Goal: Task Accomplishment & Management: Complete application form

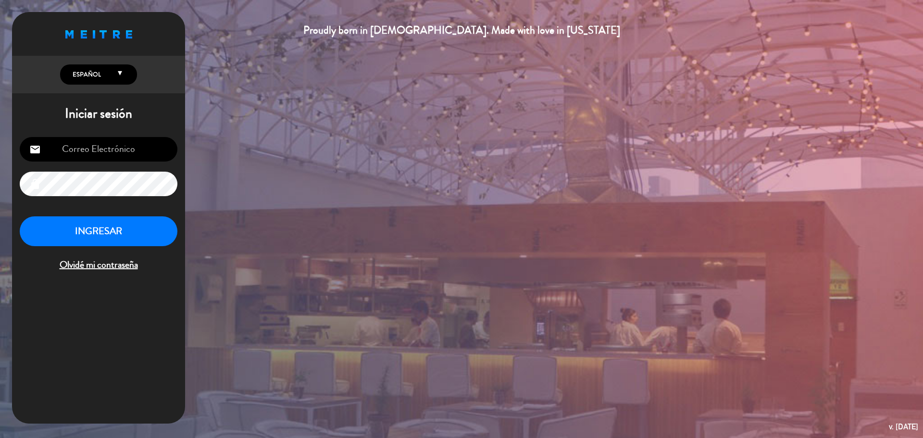
type input "[EMAIL_ADDRESS][PERSON_NAME][DOMAIN_NAME]"
click at [135, 246] on button "INGRESAR" at bounding box center [99, 231] width 158 height 30
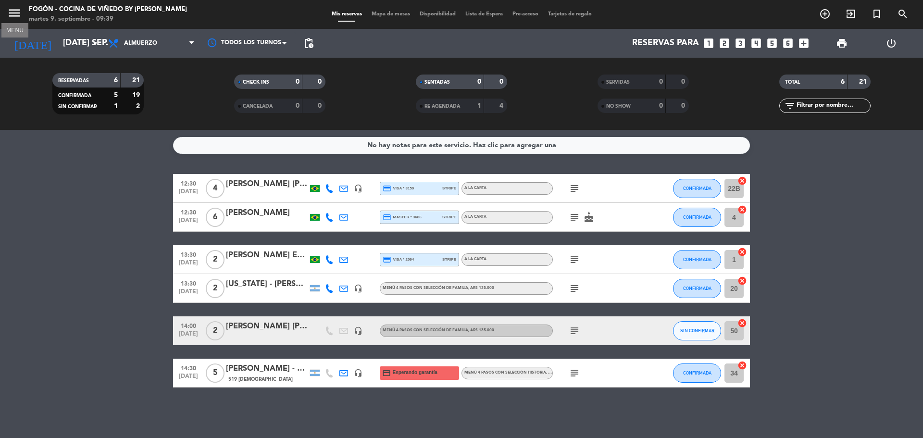
click at [13, 13] on icon "menu" at bounding box center [14, 13] width 14 height 14
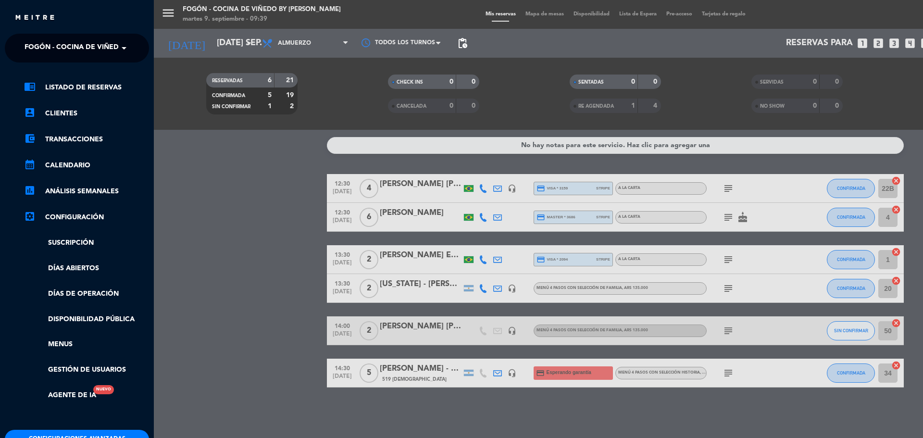
click at [115, 53] on span "Fogón - Cocina de viñedo by [PERSON_NAME]" at bounding box center [109, 48] width 168 height 20
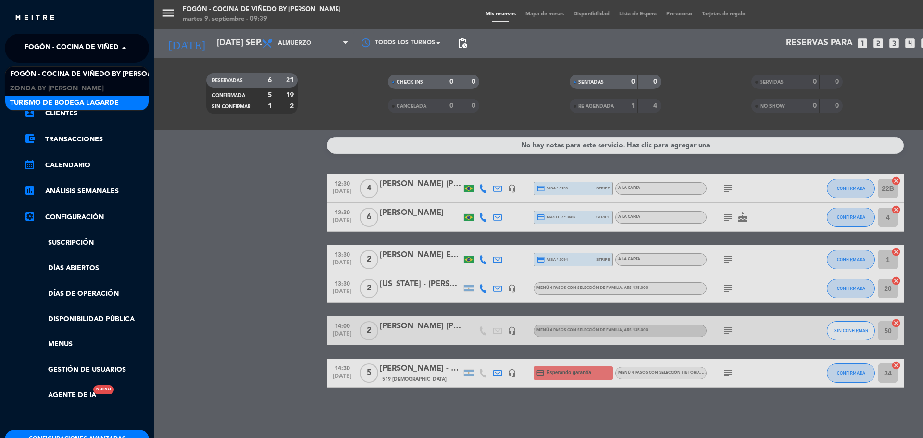
click at [84, 103] on span "Turismo de Bodega Lagarde" at bounding box center [64, 103] width 109 height 11
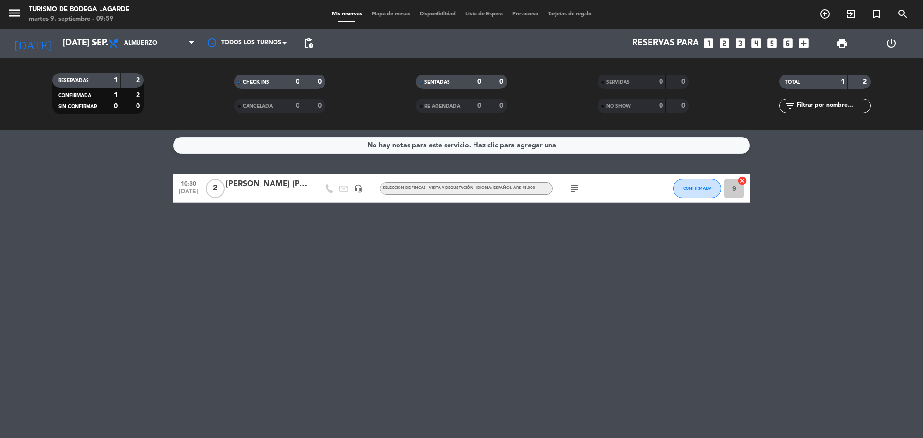
click at [283, 181] on div "[PERSON_NAME] [PERSON_NAME] Nabuco [PERSON_NAME]- suntrip(DEGU NUEVA)" at bounding box center [267, 184] width 82 height 13
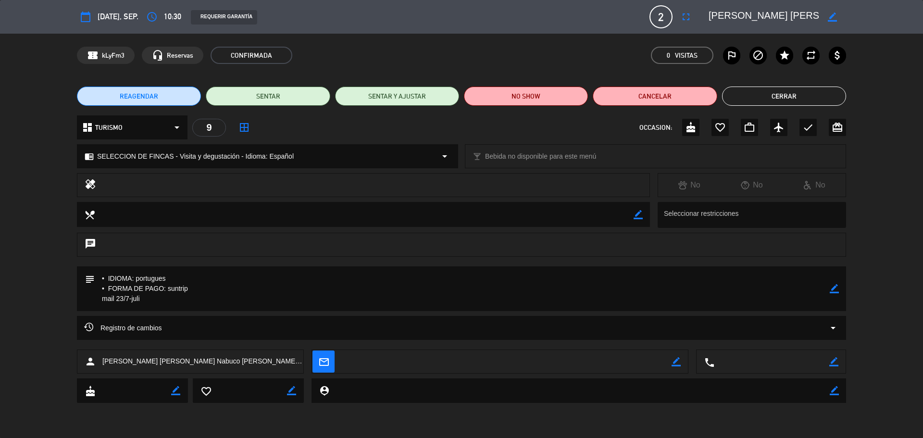
click at [774, 97] on button "Cerrar" at bounding box center [784, 96] width 124 height 19
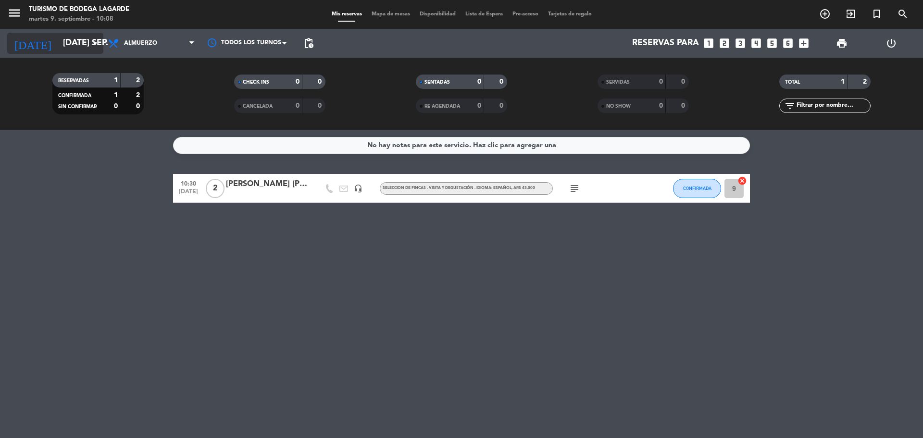
click at [88, 50] on input "[DATE] sep." at bounding box center [114, 43] width 112 height 19
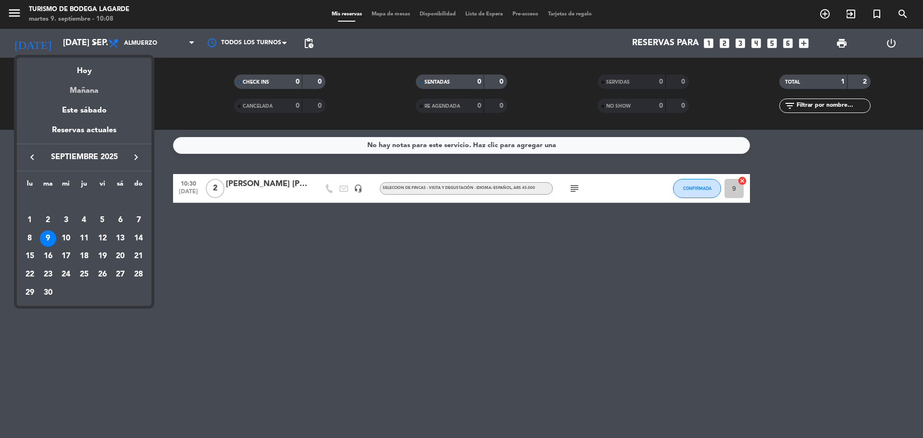
click at [87, 92] on div "Mañana" at bounding box center [84, 87] width 135 height 20
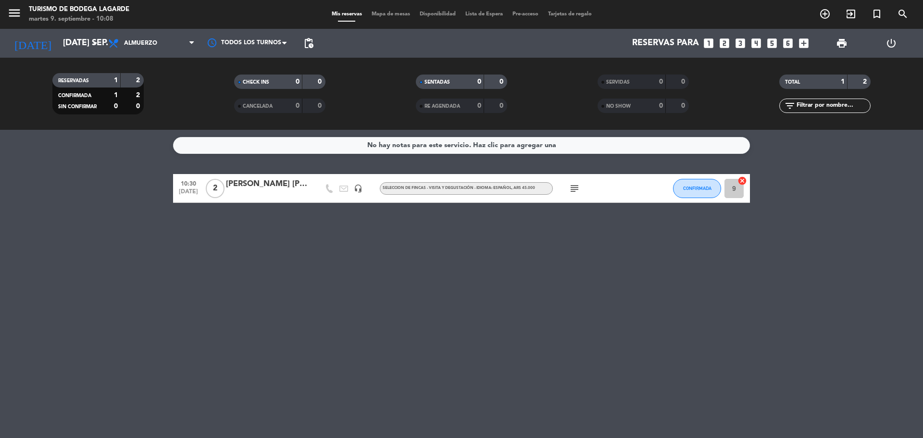
type input "mié. [DATE]"
click at [246, 189] on div "[PERSON_NAME]" at bounding box center [267, 184] width 82 height 13
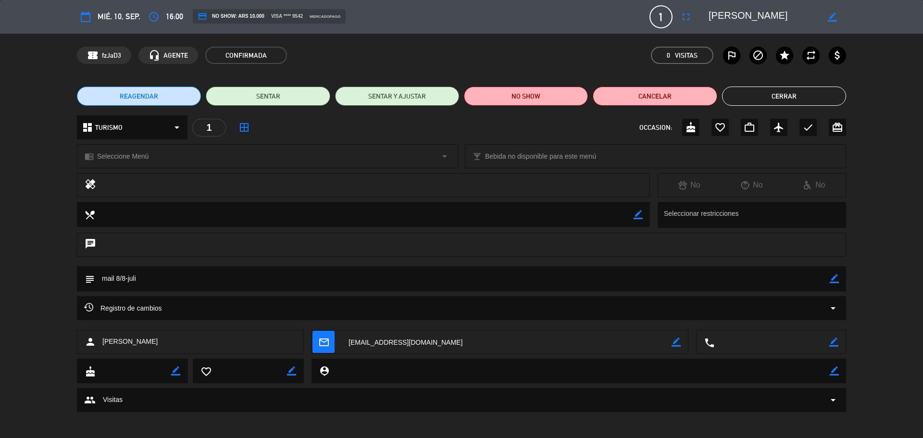
click at [158, 341] on span "[PERSON_NAME]" at bounding box center [129, 341] width 55 height 11
copy span "[PERSON_NAME]"
click at [796, 94] on button "Cerrar" at bounding box center [784, 96] width 124 height 19
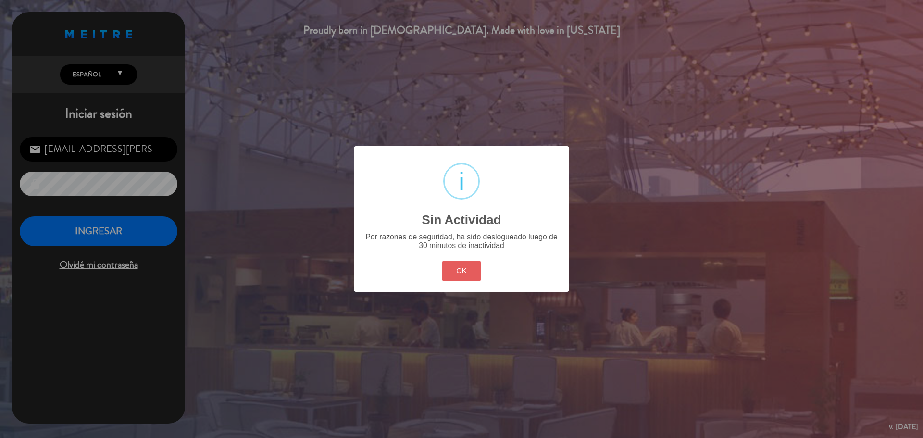
click at [463, 271] on button "OK" at bounding box center [461, 271] width 39 height 21
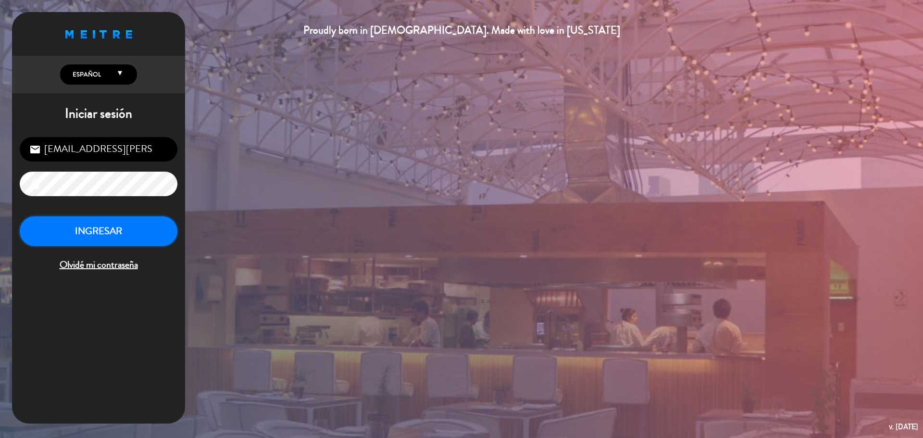
click at [138, 238] on button "INGRESAR" at bounding box center [99, 231] width 158 height 30
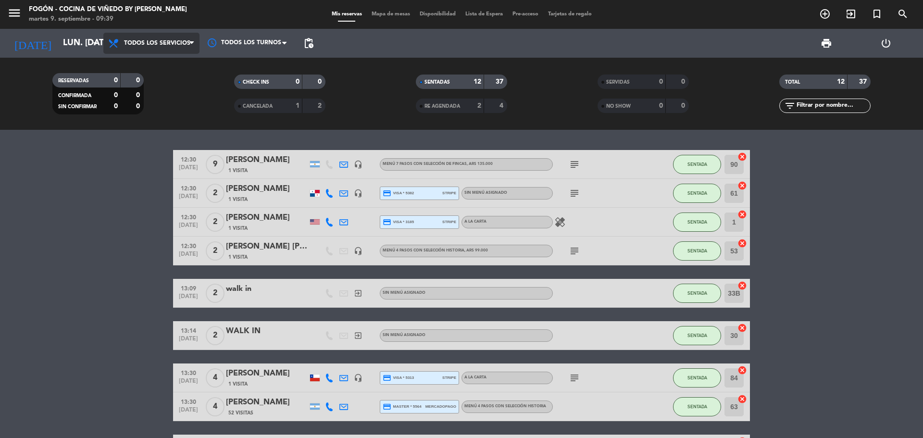
click at [169, 47] on span "Todos los servicios" at bounding box center [151, 43] width 96 height 21
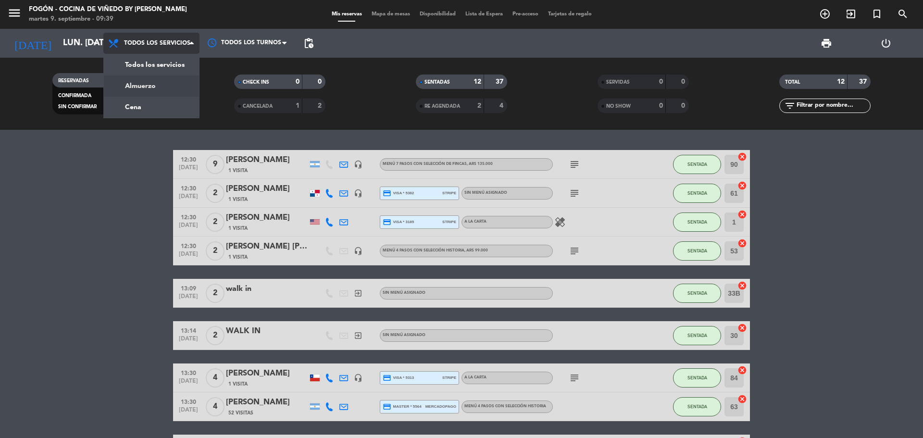
click at [148, 81] on div "menu Fogón - Cocina de viñedo by Lagarde martes 9. septiembre - 09:39 Mis reser…" at bounding box center [461, 65] width 923 height 130
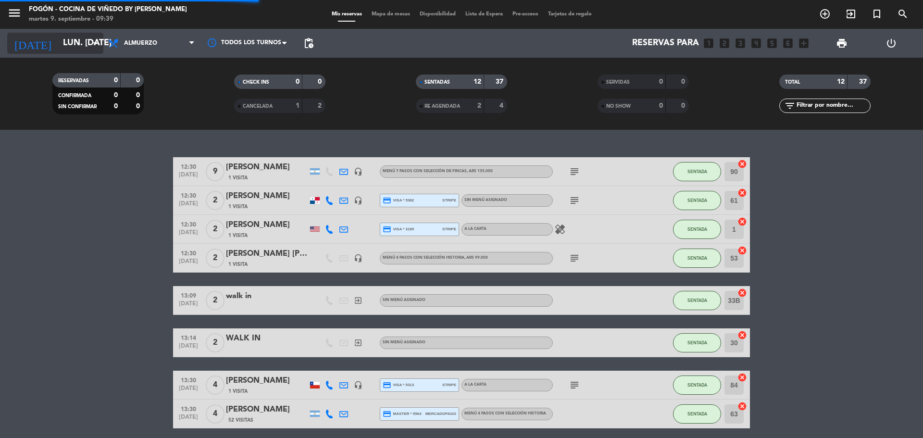
click at [70, 49] on input "lun. 8 sep." at bounding box center [114, 43] width 112 height 19
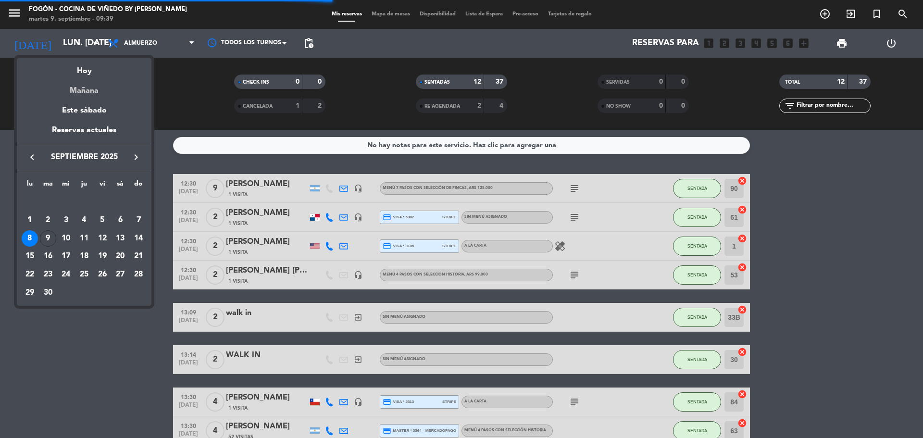
click at [86, 90] on div "Mañana" at bounding box center [84, 87] width 135 height 20
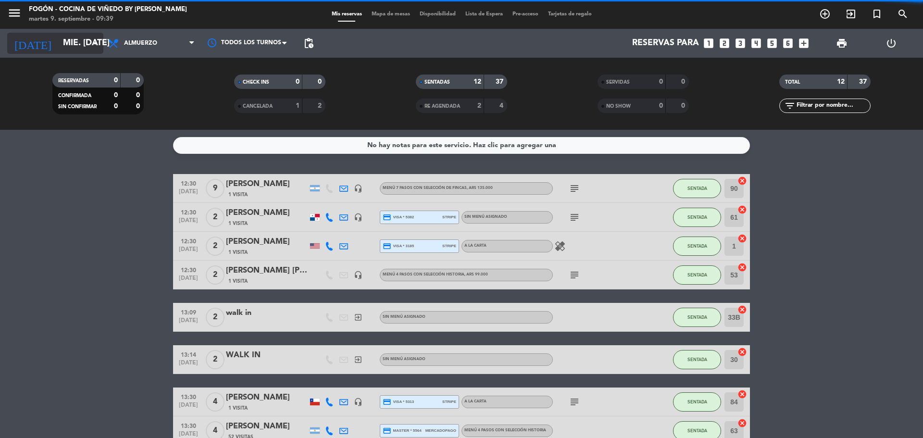
click at [81, 44] on input "mié. [DATE]" at bounding box center [114, 43] width 112 height 19
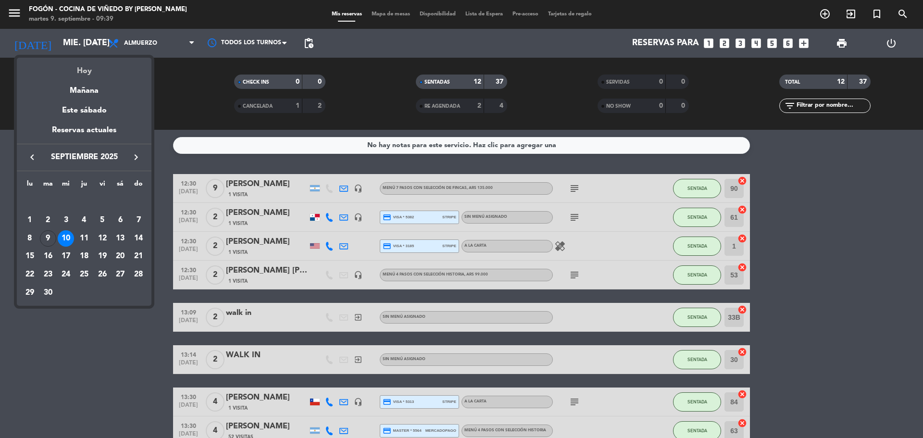
click at [86, 76] on div "Hoy" at bounding box center [84, 68] width 135 height 20
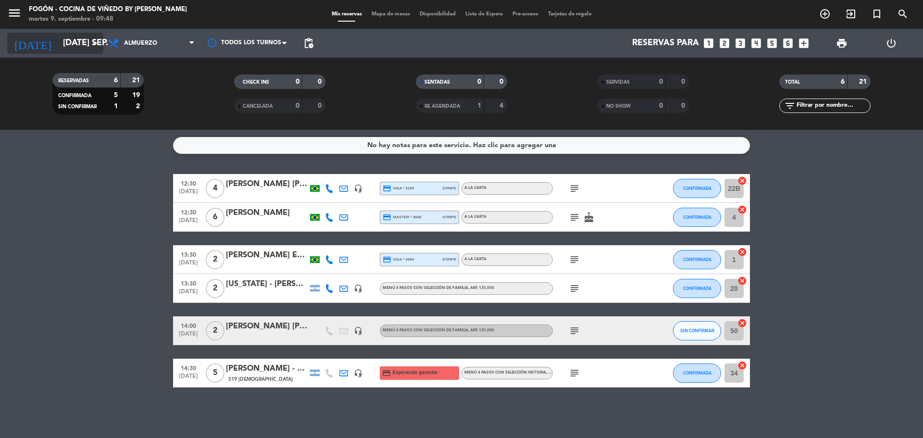
click at [72, 47] on input "[DATE] sep." at bounding box center [114, 43] width 112 height 19
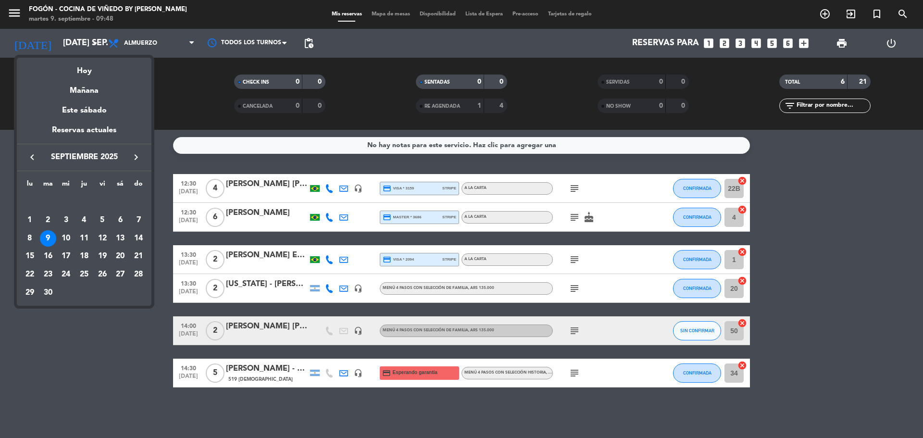
click at [138, 158] on icon "keyboard_arrow_right" at bounding box center [136, 157] width 12 height 12
click at [50, 241] on div "11" at bounding box center [48, 238] width 16 height 16
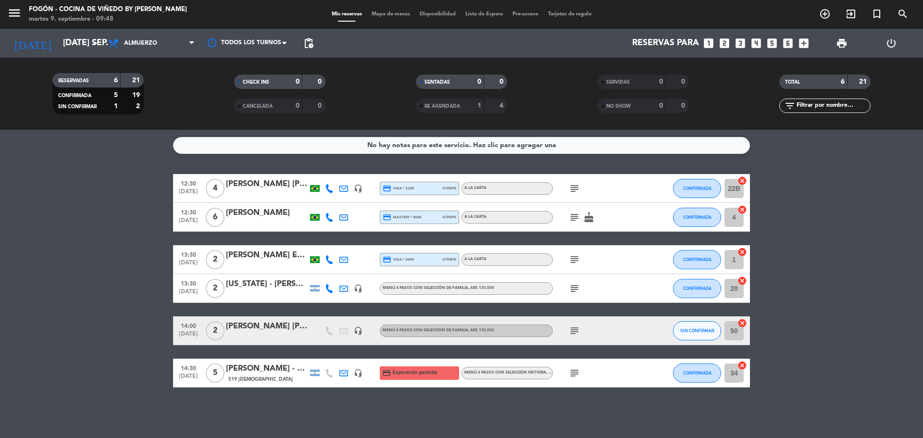
type input "mar. 11 nov."
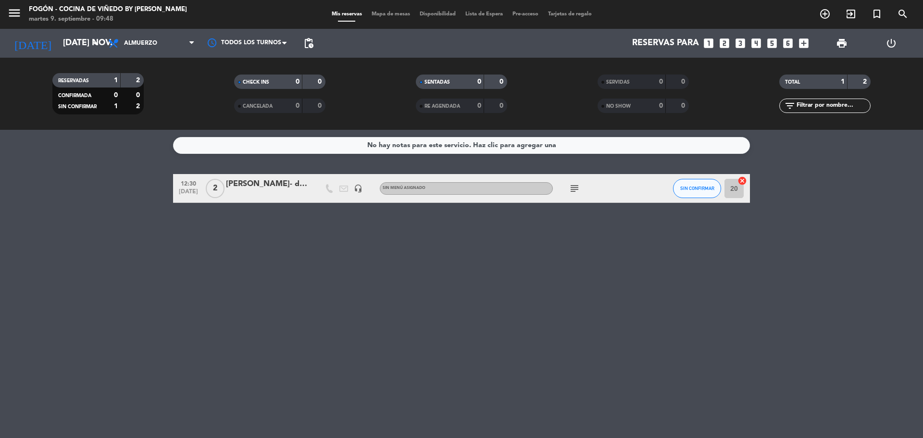
click at [750, 40] on icon "looks_4" at bounding box center [756, 43] width 13 height 13
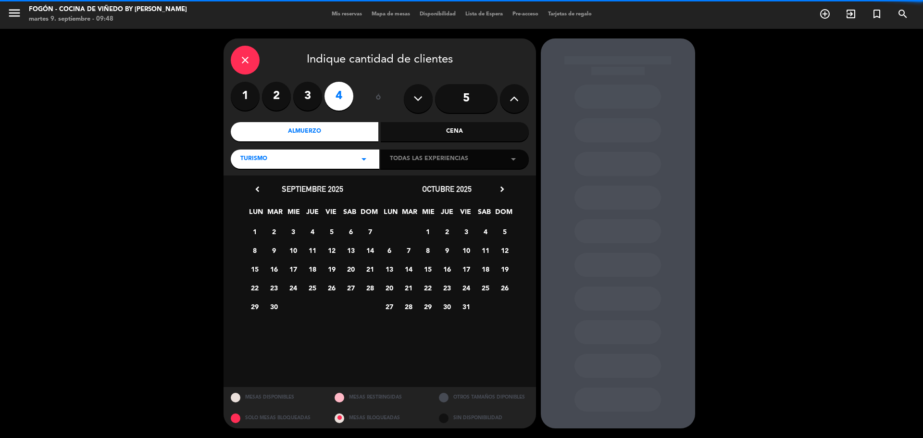
click at [316, 123] on div "Almuerzo" at bounding box center [305, 131] width 148 height 19
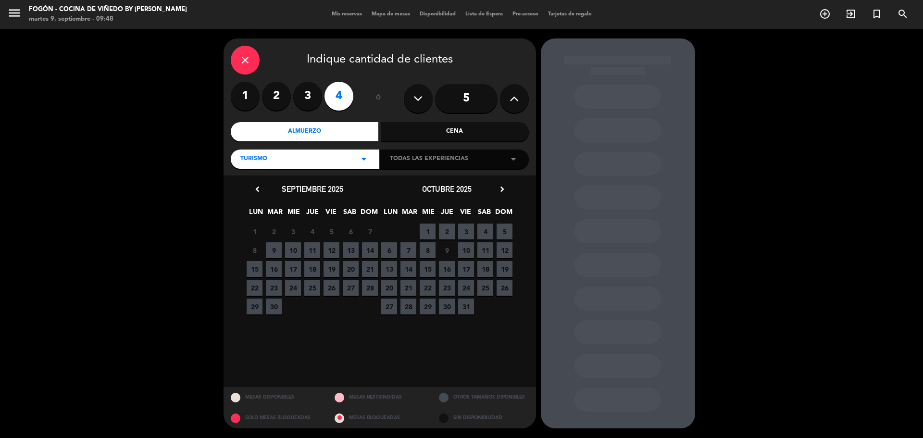
click at [340, 131] on div "Almuerzo" at bounding box center [305, 131] width 148 height 19
click at [313, 246] on span "11" at bounding box center [312, 250] width 16 height 16
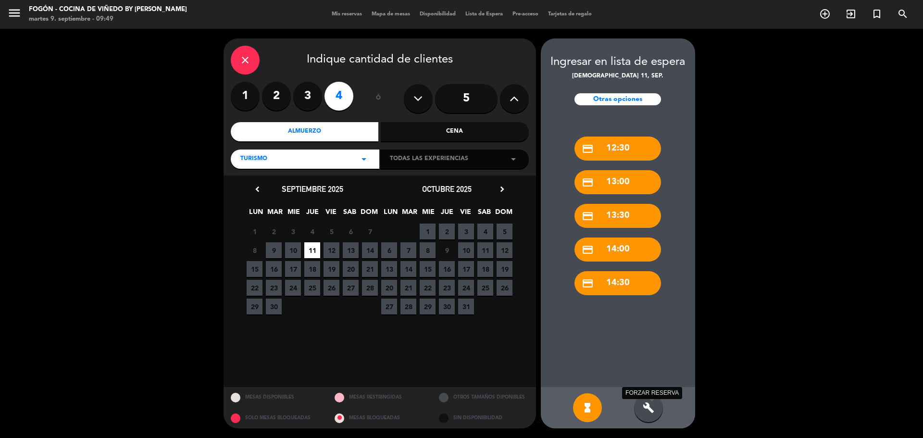
click at [650, 408] on icon "build" at bounding box center [649, 408] width 12 height 12
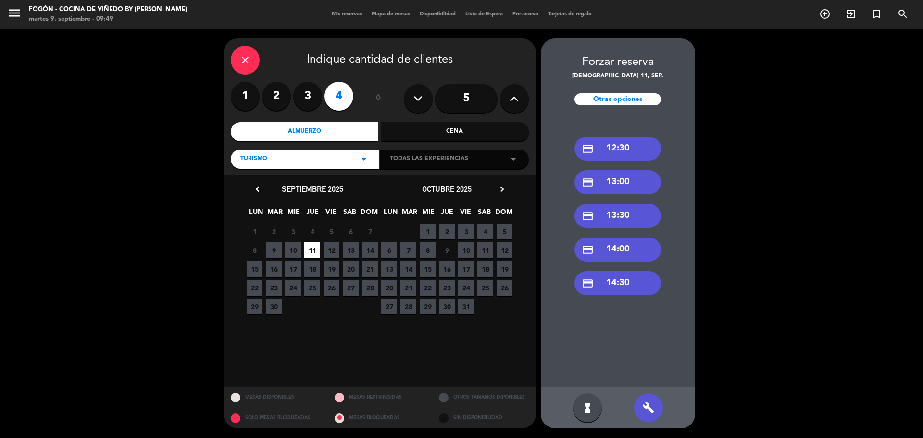
click at [624, 239] on div "credit_card 14:00" at bounding box center [618, 250] width 87 height 24
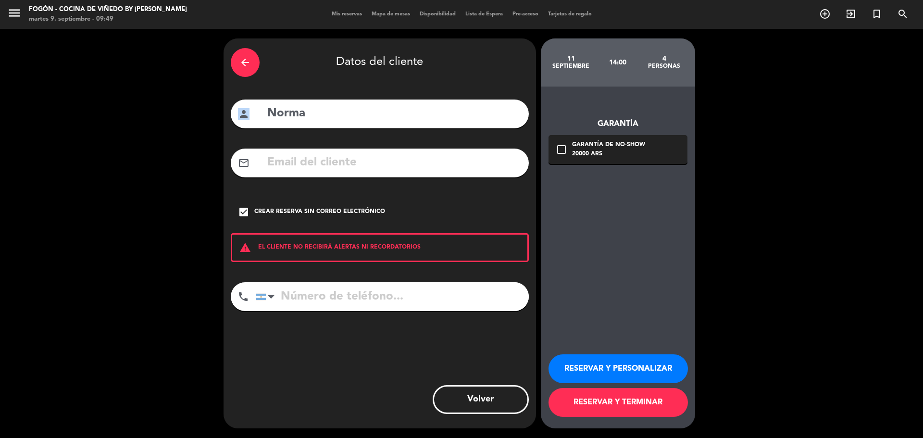
drag, startPoint x: 196, startPoint y: 121, endPoint x: 189, endPoint y: 120, distance: 6.8
click at [189, 120] on div "arrow_back Datos del cliente person Norma mail_outline check_box Crear reserva …" at bounding box center [461, 233] width 923 height 409
click at [325, 124] on input "Norma" at bounding box center [393, 114] width 255 height 20
drag, startPoint x: 327, startPoint y: 114, endPoint x: 262, endPoint y: 109, distance: 65.6
click at [262, 109] on div "person Norma" at bounding box center [380, 114] width 298 height 29
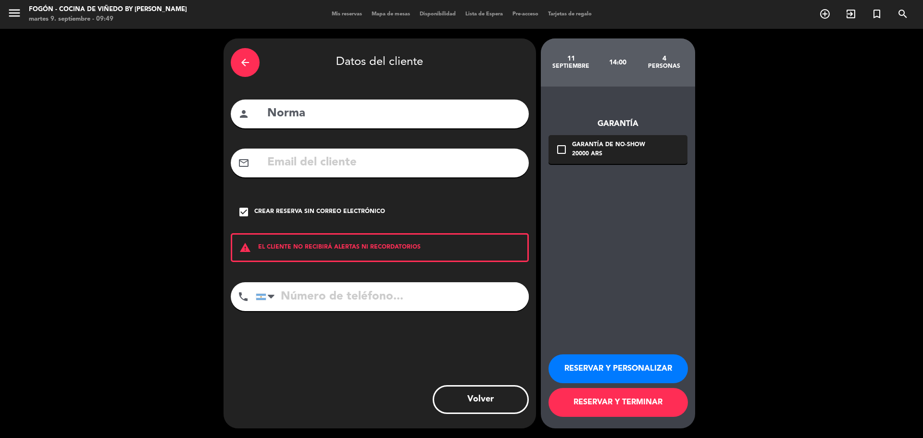
paste input "Mauricio Paredes"
type input "Mauricio Paredes -awt"
click at [626, 376] on button "RESERVAR Y PERSONALIZAR" at bounding box center [618, 368] width 139 height 29
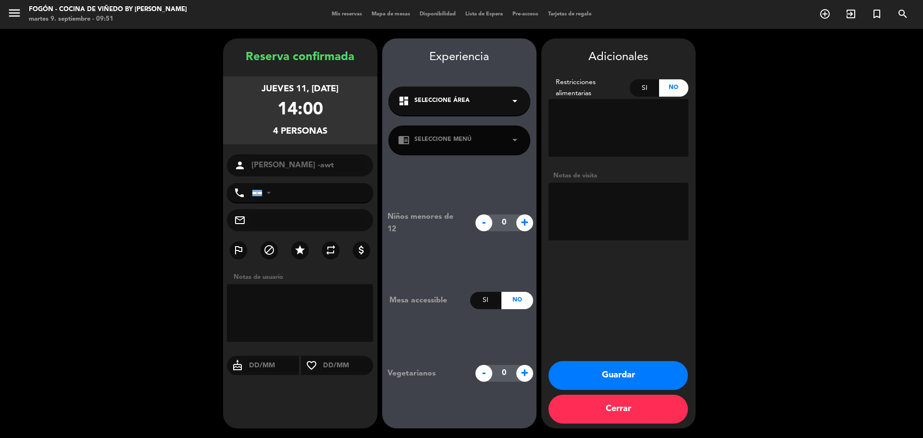
click at [486, 148] on div "chrome_reader_mode Seleccione Menú arrow_drop_down" at bounding box center [459, 139] width 142 height 29
click at [487, 131] on div "chrome_reader_mode Seleccione Menú arrow_drop_down" at bounding box center [459, 139] width 142 height 29
click at [512, 142] on icon "arrow_drop_down" at bounding box center [515, 140] width 12 height 12
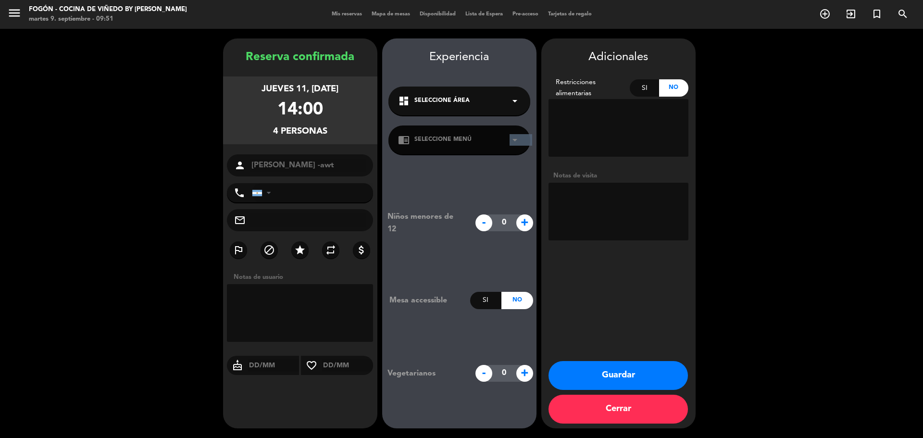
click at [512, 142] on icon "arrow_drop_down" at bounding box center [515, 140] width 12 height 12
click at [513, 141] on icon "arrow_drop_down" at bounding box center [515, 140] width 12 height 12
click at [498, 140] on div "chrome_reader_mode Seleccione Menú arrow_drop_down" at bounding box center [459, 139] width 142 height 29
click at [642, 410] on button "Cerrar" at bounding box center [618, 409] width 139 height 29
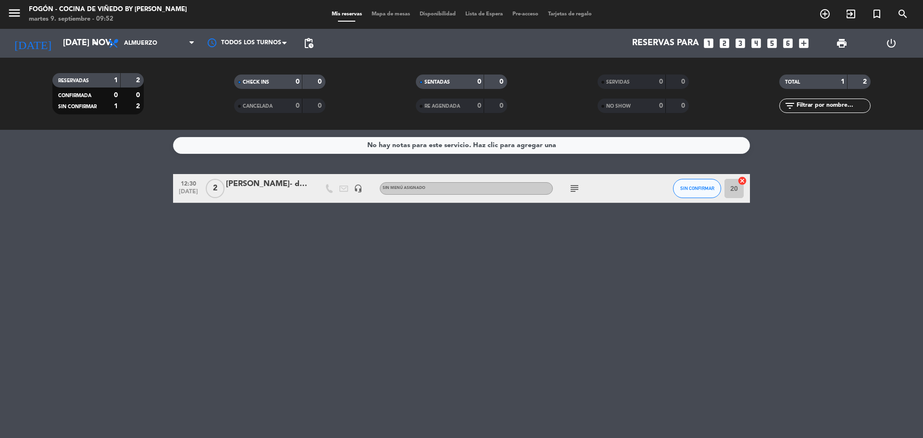
click at [759, 41] on icon "looks_4" at bounding box center [756, 43] width 13 height 13
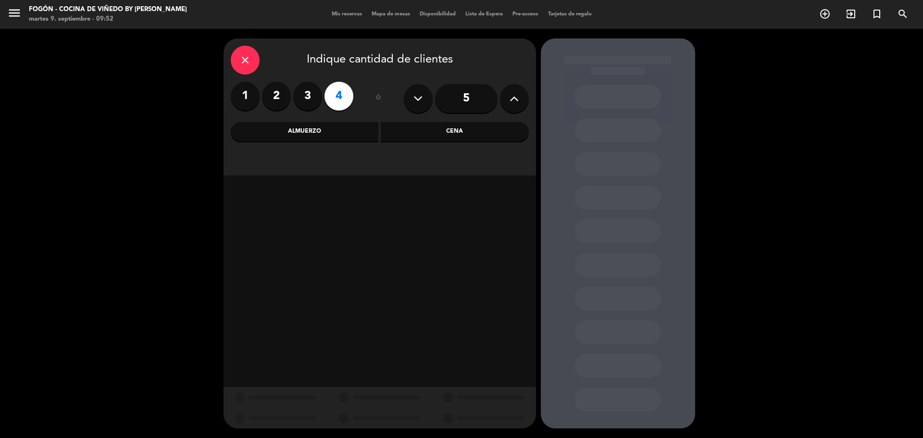
click at [372, 135] on div "Almuerzo" at bounding box center [305, 131] width 148 height 19
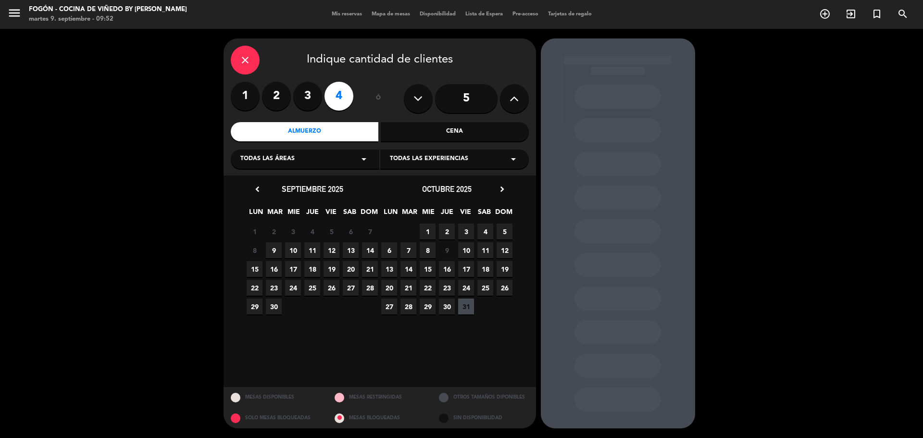
click at [501, 182] on div "chevron_left septiembre 2025 LUN MAR MIE JUE VIE SAB DOM 1 2 3 4 5 6 7 8 9 10 1…" at bounding box center [380, 281] width 313 height 212
click at [501, 189] on icon "chevron_right" at bounding box center [502, 189] width 10 height 10
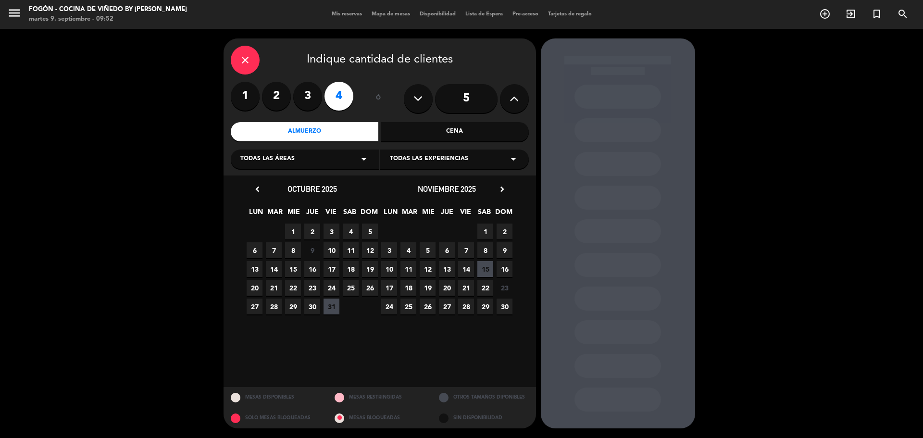
click at [408, 272] on span "11" at bounding box center [408, 269] width 16 height 16
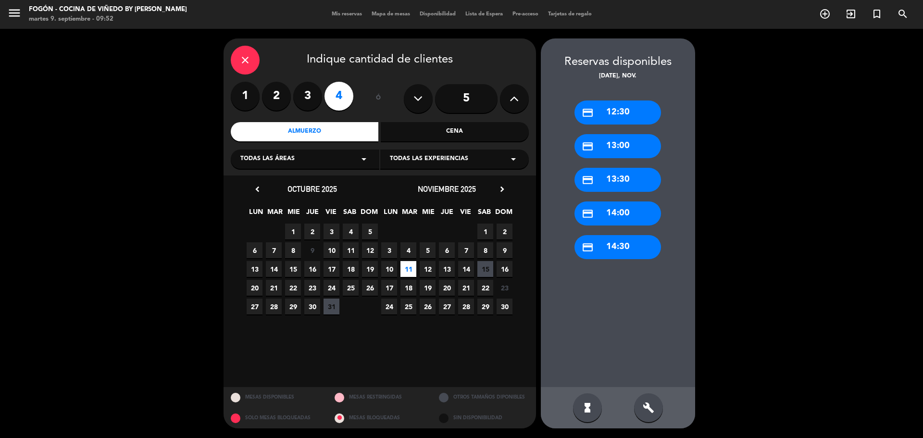
click at [642, 211] on div "credit_card 14:00" at bounding box center [618, 213] width 87 height 24
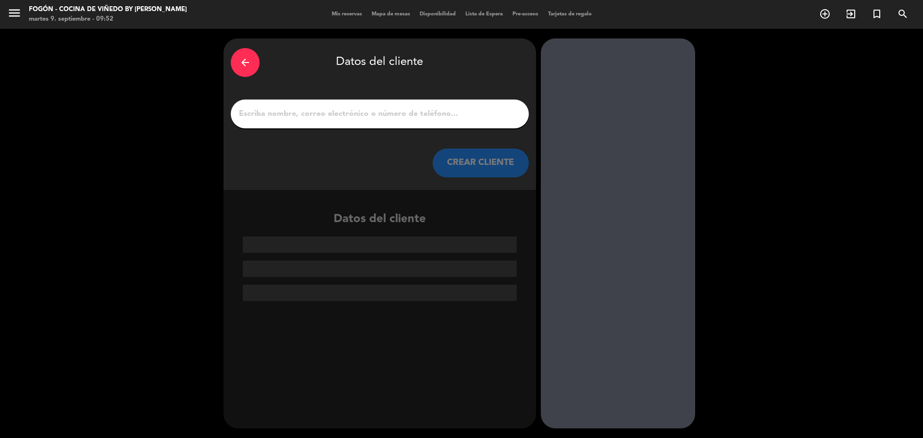
click at [389, 112] on input "1" at bounding box center [380, 113] width 284 height 13
paste input "Mauricio Paredes"
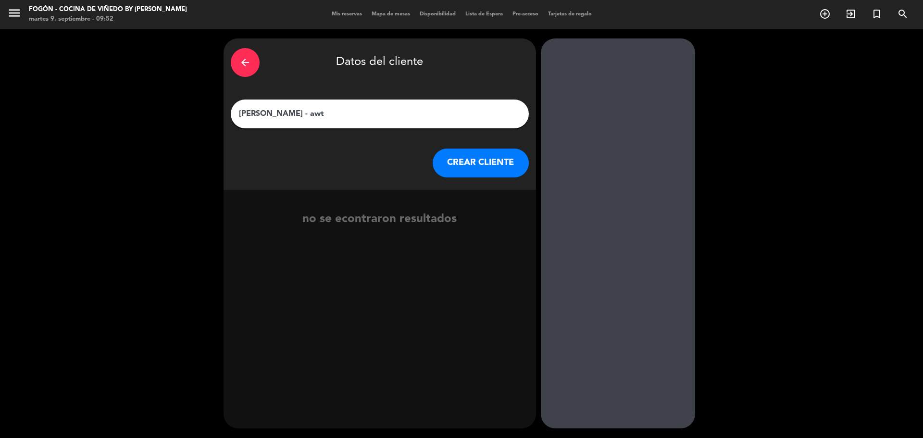
type input "Mauricio Paredes - awt"
click at [473, 161] on button "CREAR CLIENTE" at bounding box center [481, 163] width 96 height 29
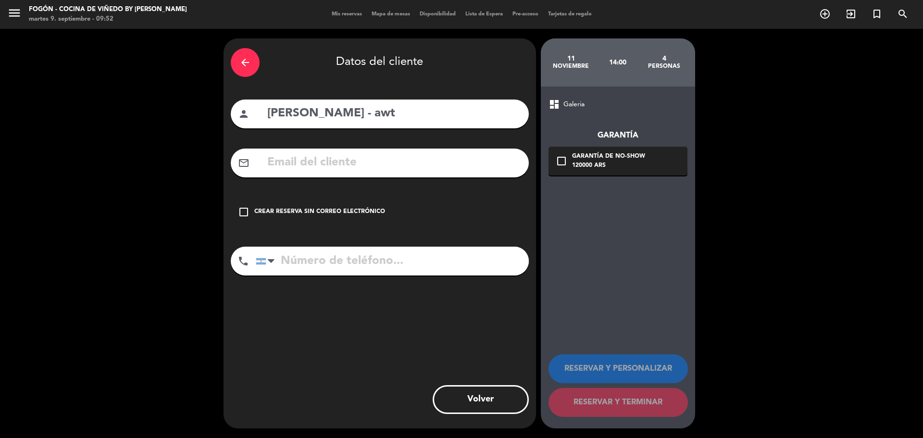
click at [349, 214] on div "Crear reserva sin correo electrónico" at bounding box center [319, 212] width 131 height 10
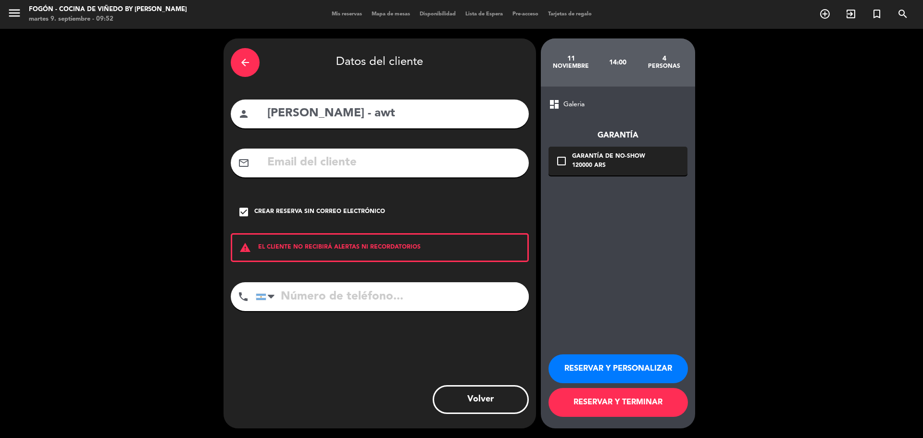
drag, startPoint x: 650, startPoint y: 362, endPoint x: 595, endPoint y: 405, distance: 69.5
click at [649, 362] on button "RESERVAR Y PERSONALIZAR" at bounding box center [618, 368] width 139 height 29
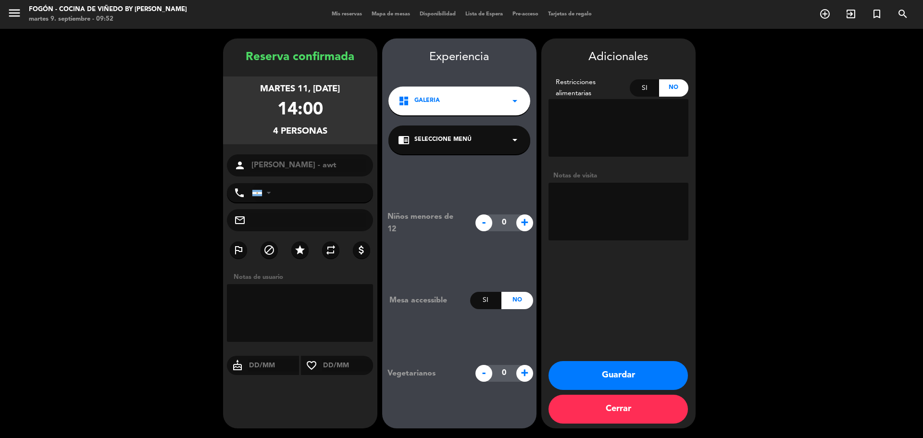
click at [496, 143] on div "chrome_reader_mode Seleccione Menú arrow_drop_down" at bounding box center [459, 139] width 142 height 29
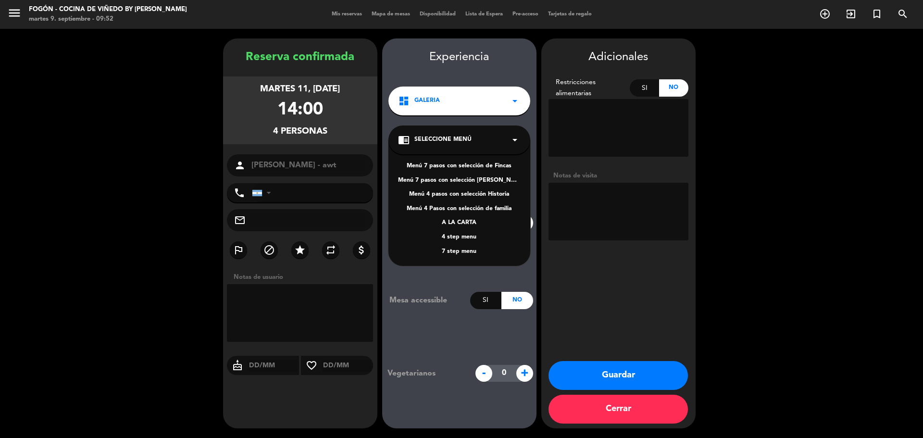
click at [476, 197] on div "Menú 4 pasos con selección Historia" at bounding box center [459, 195] width 123 height 10
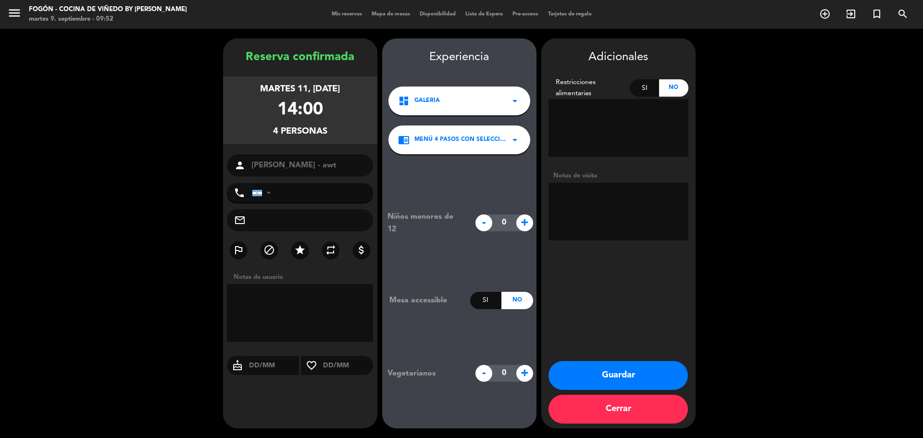
click at [582, 200] on textarea at bounding box center [619, 212] width 140 height 58
type textarea "awt- 4 pasos- paga agencia-mail 9/9-juli"
click at [639, 369] on button "Guardar" at bounding box center [618, 375] width 139 height 29
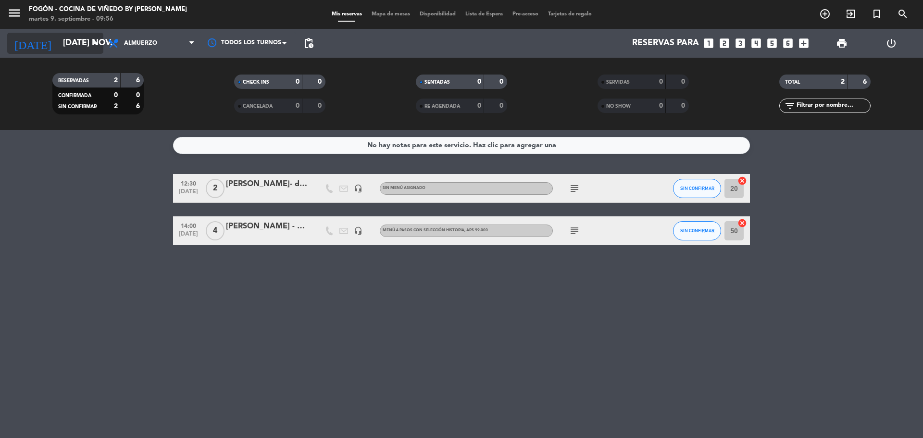
click at [96, 41] on icon "arrow_drop_down" at bounding box center [95, 44] width 12 height 12
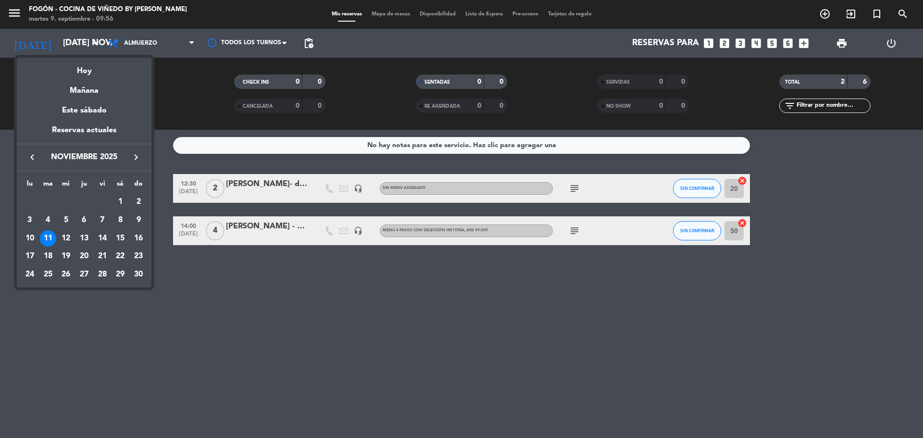
click at [32, 155] on icon "keyboard_arrow_left" at bounding box center [32, 157] width 12 height 12
click at [100, 275] on div "26" at bounding box center [102, 274] width 16 height 16
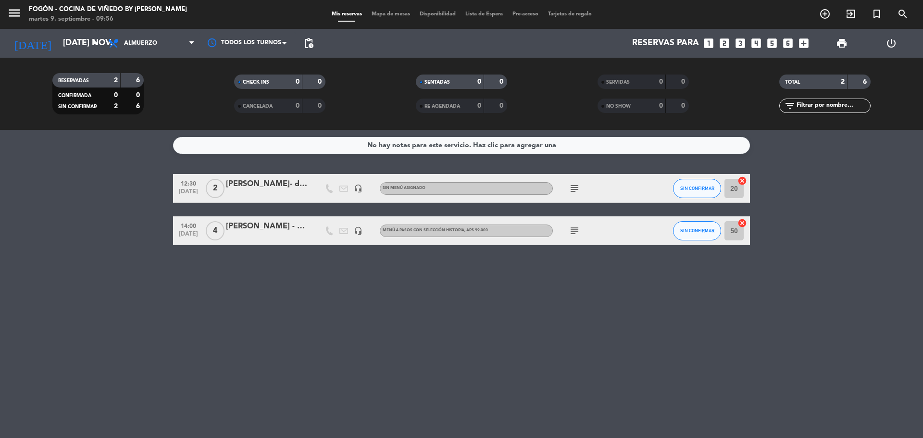
type input "vie. 26 sep."
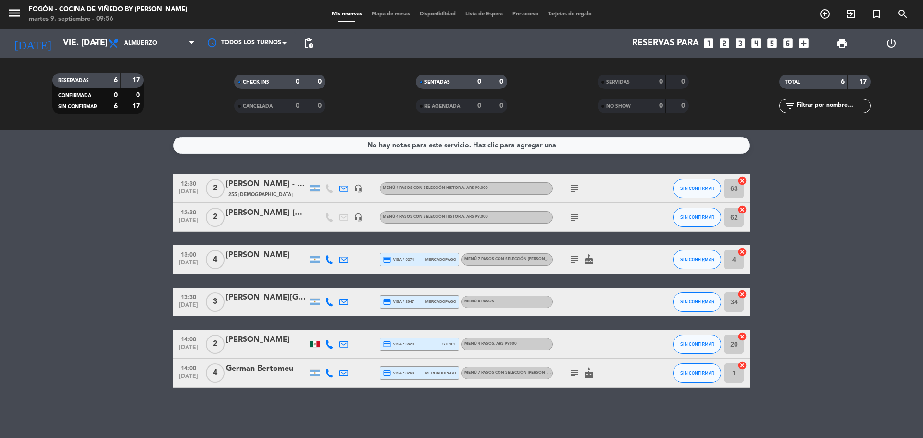
click at [727, 44] on icon "looks_two" at bounding box center [724, 43] width 13 height 13
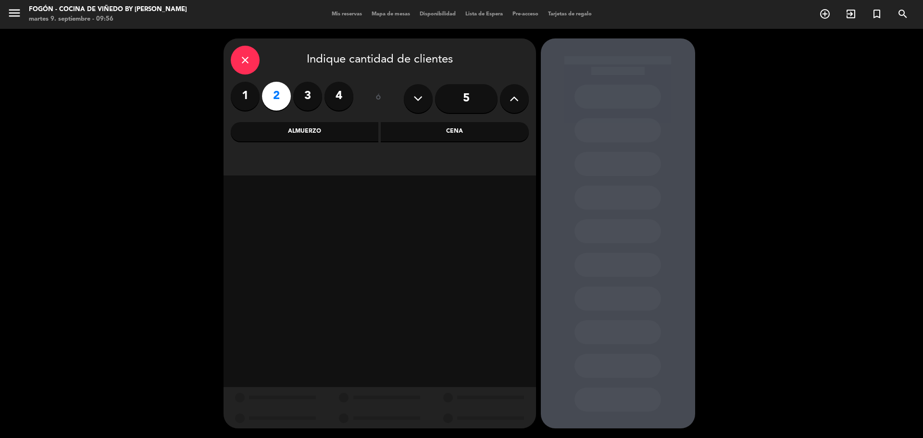
click at [341, 136] on div "Almuerzo" at bounding box center [305, 131] width 148 height 19
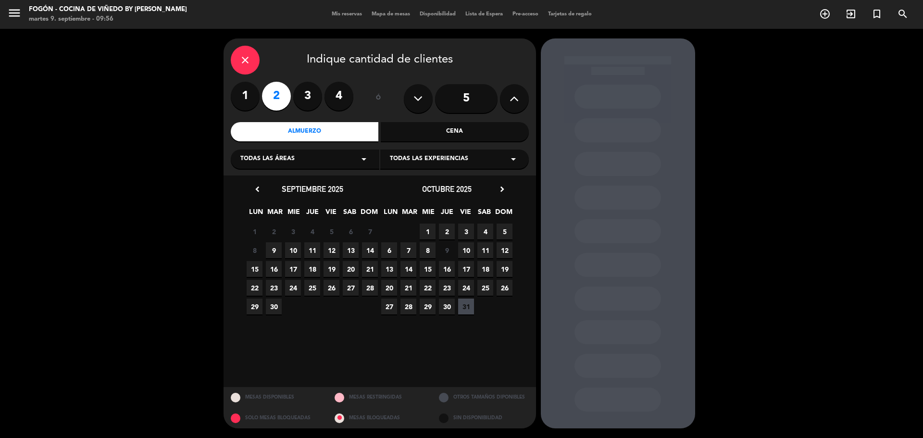
click at [335, 289] on span "26" at bounding box center [332, 288] width 16 height 16
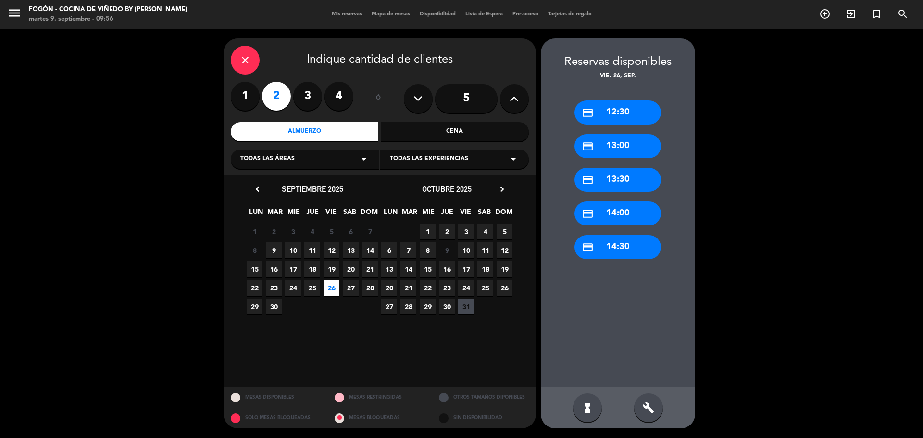
click at [625, 106] on div "credit_card 12:30" at bounding box center [618, 112] width 87 height 24
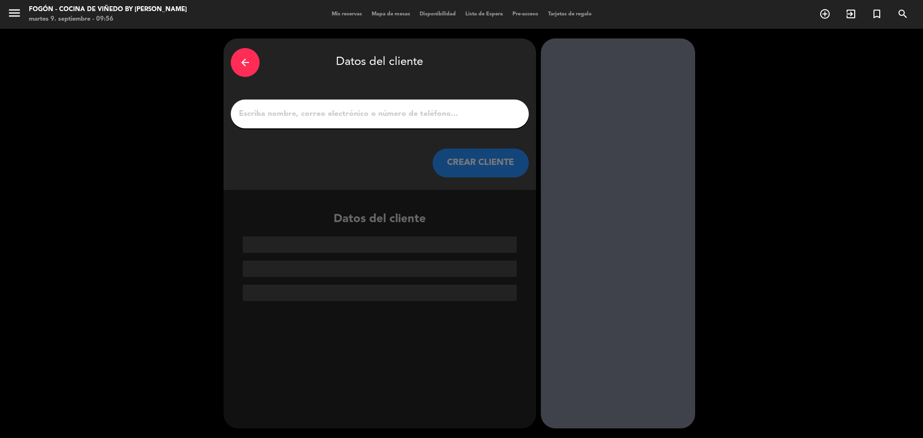
click at [404, 108] on input "1" at bounding box center [380, 113] width 284 height 13
paste input "Jessica Pereira Fernandes"
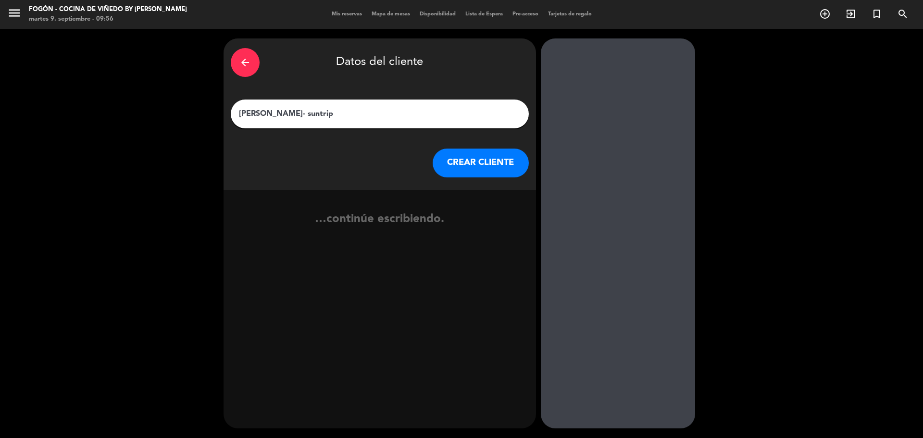
type input "Jessica Pereira Fernandes- suntrip"
click at [503, 163] on button "CREAR CLIENTE" at bounding box center [481, 163] width 96 height 29
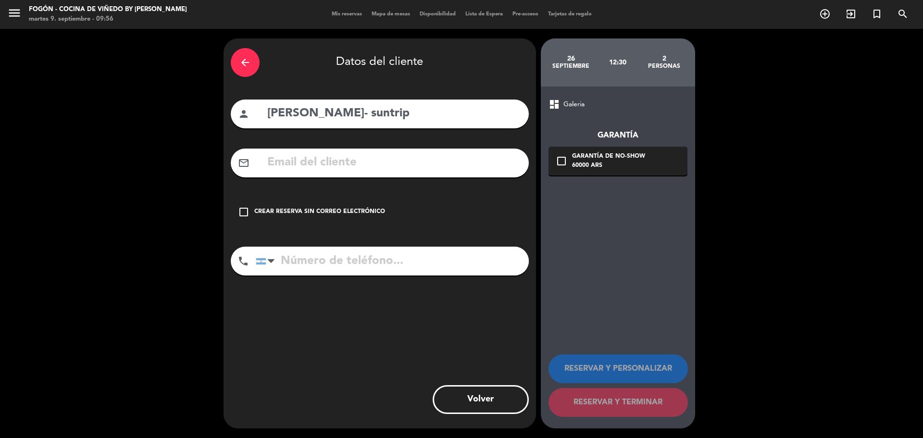
click at [341, 203] on div "check_box_outline_blank Crear reserva sin correo electrónico" at bounding box center [380, 212] width 298 height 29
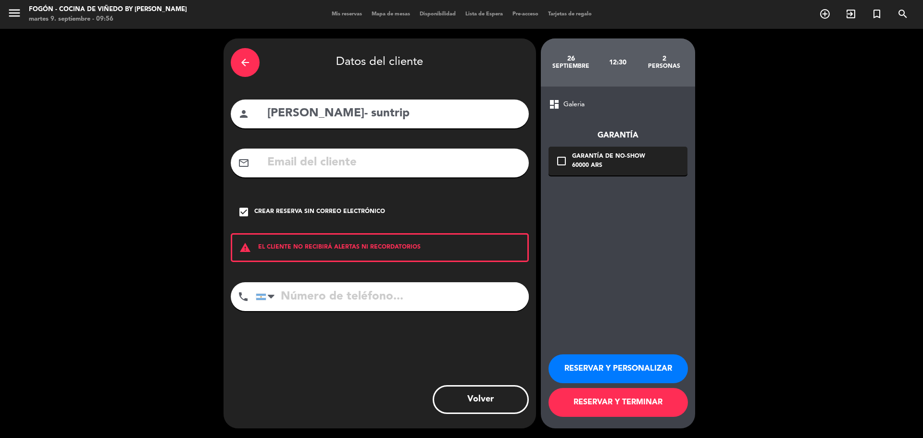
click at [608, 363] on button "RESERVAR Y PERSONALIZAR" at bounding box center [618, 368] width 139 height 29
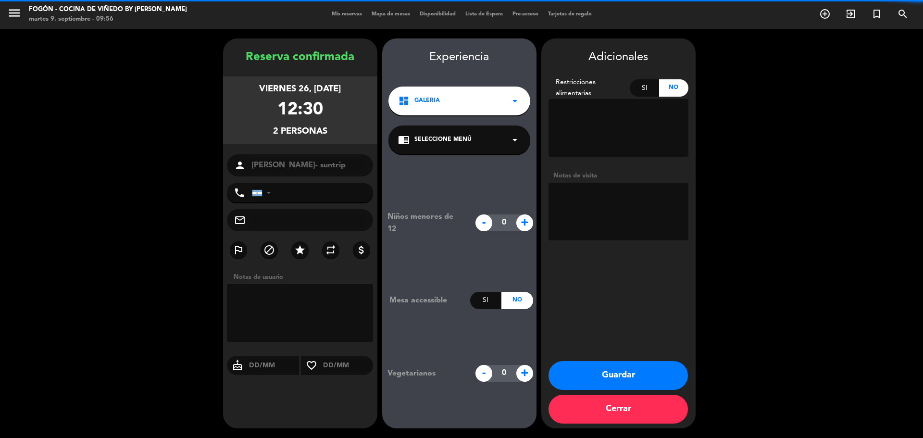
click at [497, 140] on div "chrome_reader_mode Seleccione Menú arrow_drop_down" at bounding box center [459, 139] width 142 height 29
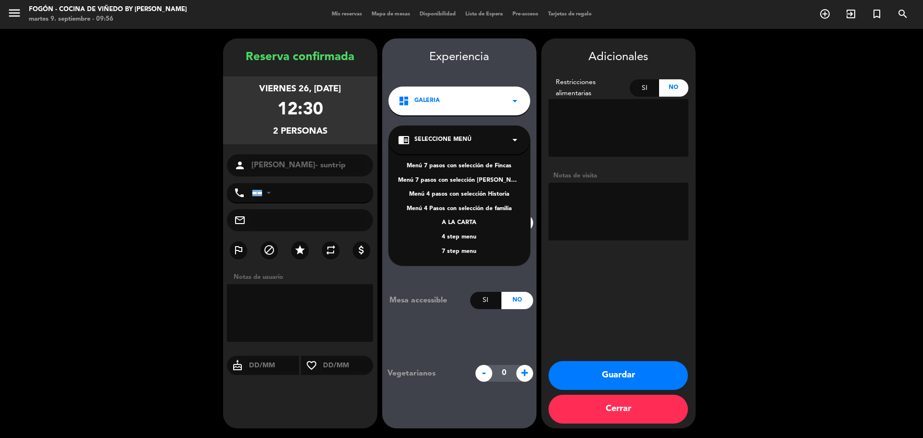
drag, startPoint x: 475, startPoint y: 196, endPoint x: 527, endPoint y: 196, distance: 51.9
click at [478, 196] on div "Menú 4 pasos con selección Historia" at bounding box center [459, 195] width 123 height 10
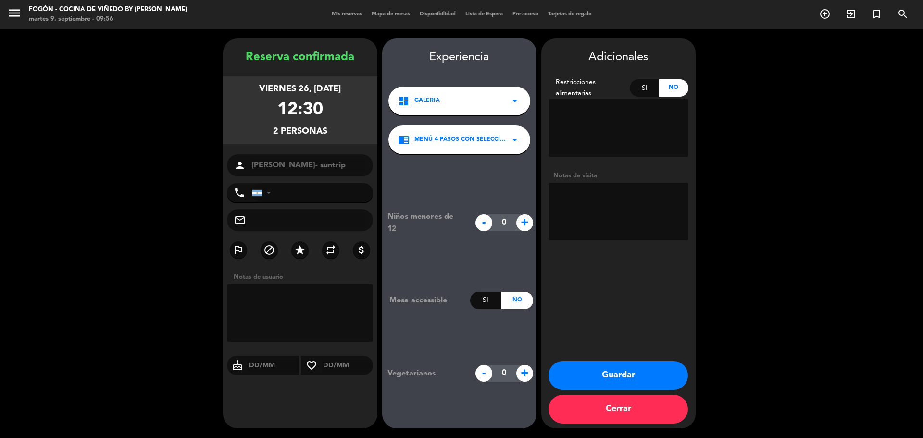
click at [578, 199] on textarea at bounding box center [619, 212] width 140 height 58
type textarea "suntrip- 4 pasos- paga agencia-mail 9/9-juli"
click at [632, 372] on button "Guardar" at bounding box center [618, 375] width 139 height 29
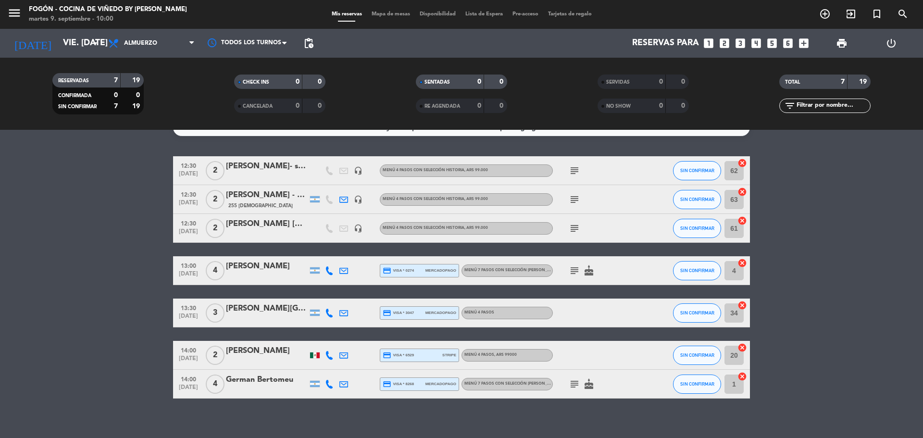
scroll to position [26, 0]
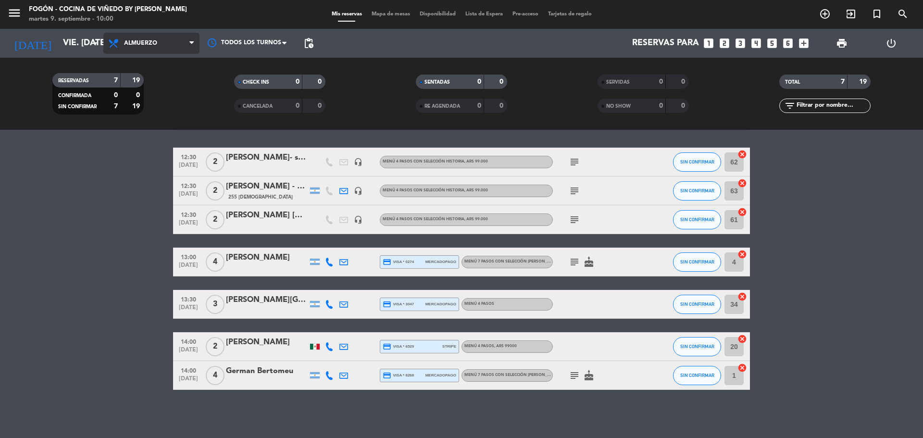
click at [116, 44] on icon at bounding box center [115, 44] width 14 height 12
click at [95, 44] on icon "arrow_drop_down" at bounding box center [95, 44] width 12 height 12
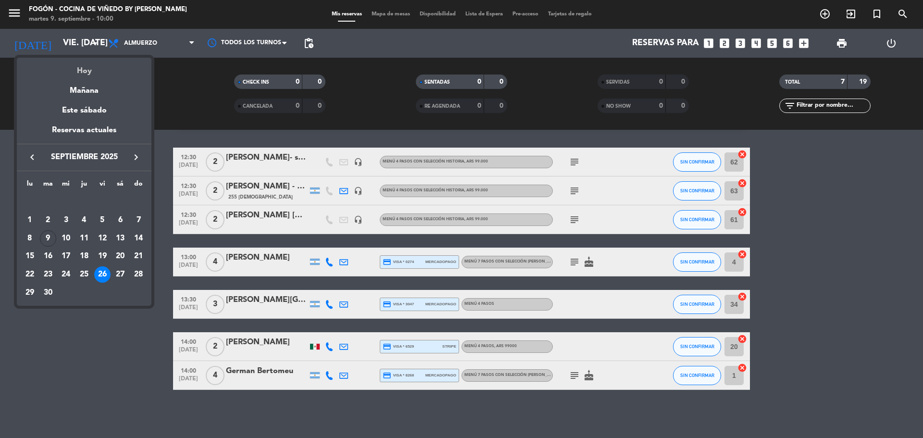
click at [95, 68] on div "Hoy" at bounding box center [84, 68] width 135 height 20
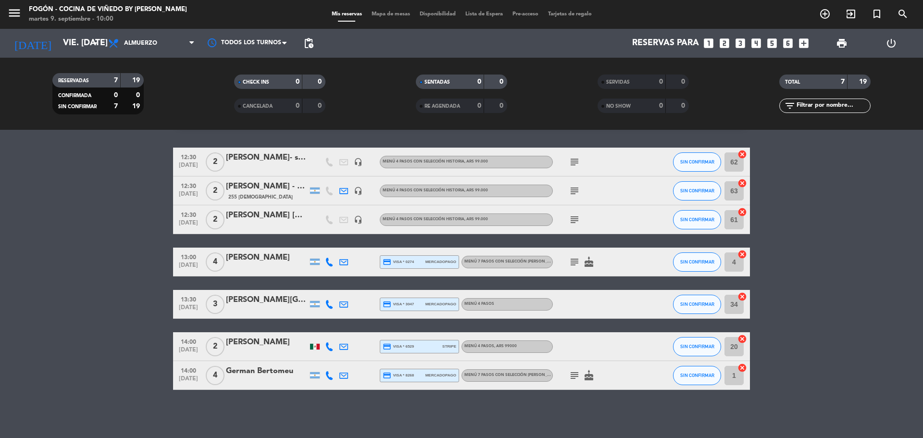
type input "[DATE] sep."
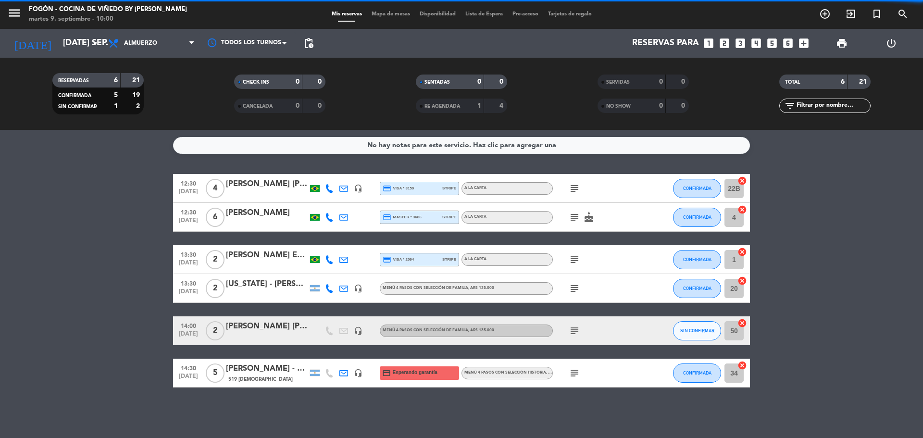
scroll to position [0, 0]
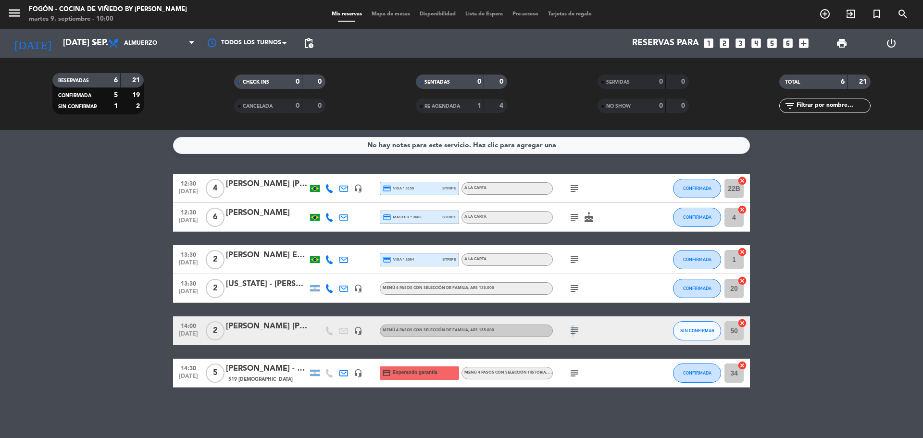
click at [572, 332] on icon "subject" at bounding box center [575, 331] width 12 height 12
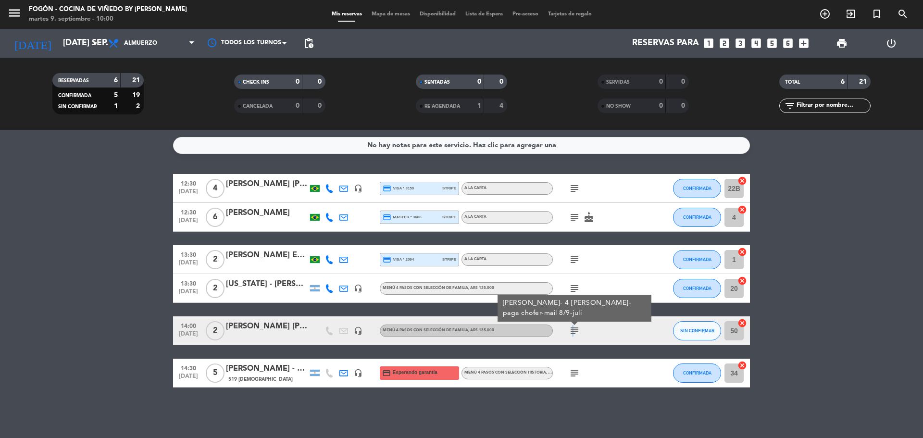
click at [572, 332] on icon "subject" at bounding box center [575, 331] width 12 height 12
